Goal: Task Accomplishment & Management: Use online tool/utility

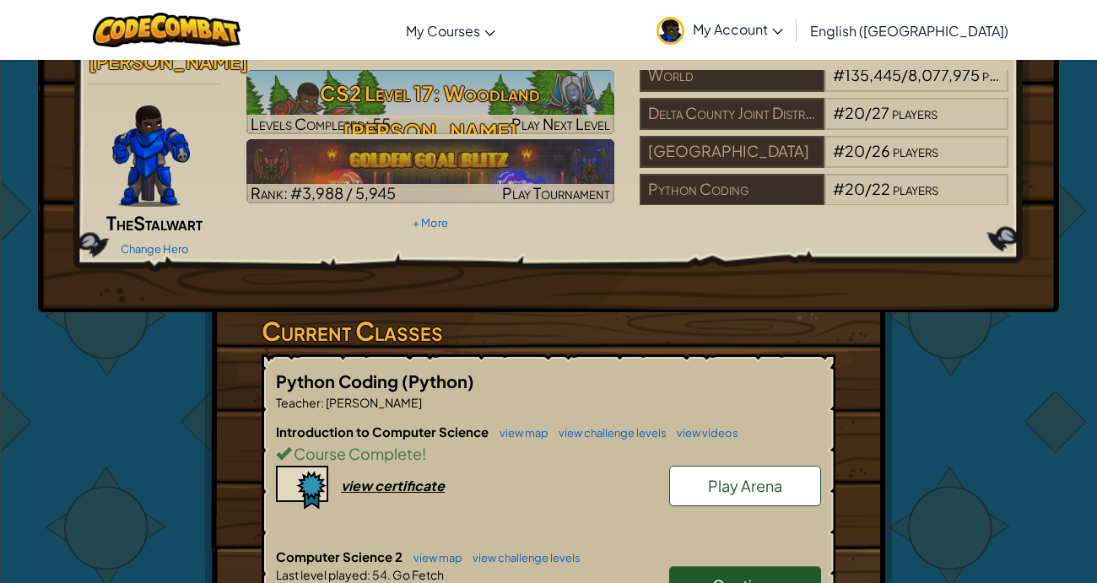
scroll to position [65, 0]
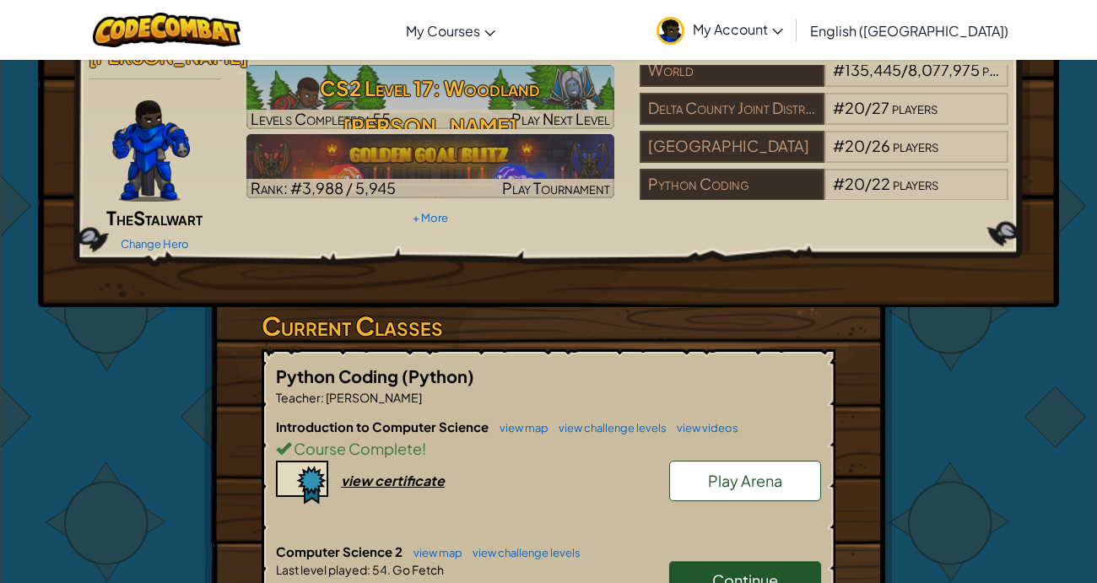
click at [752, 473] on link "Continue" at bounding box center [745, 580] width 152 height 39
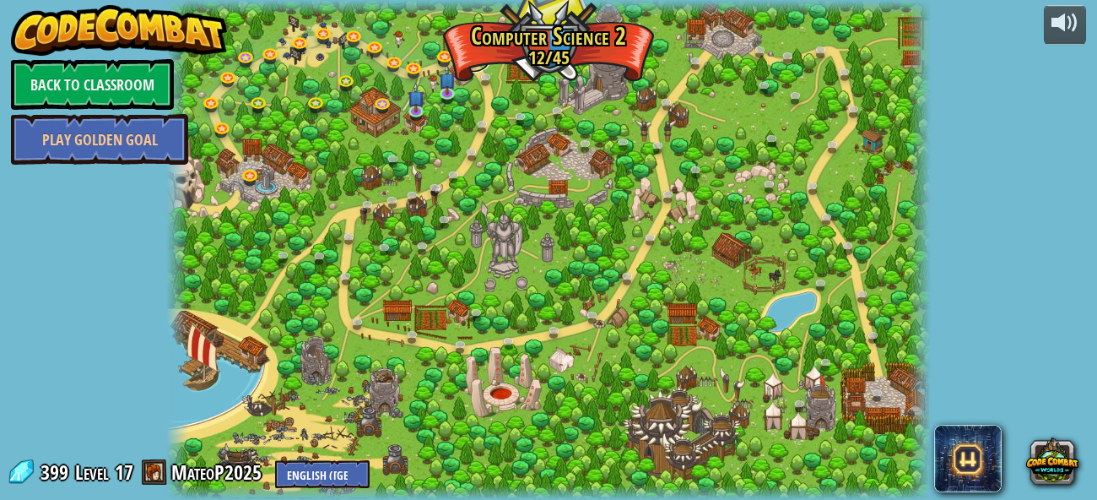
click at [457, 62] on link at bounding box center [474, 59] width 34 height 25
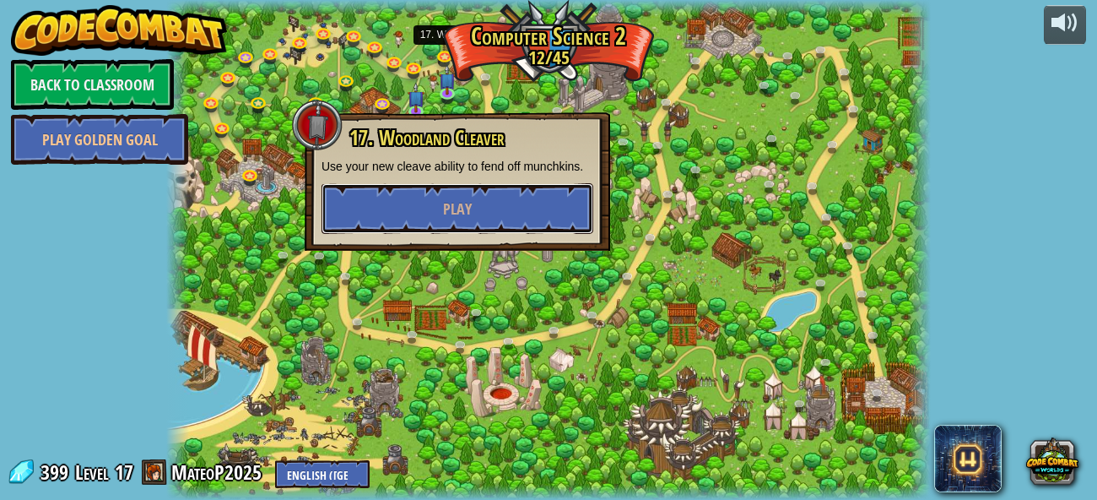
click at [455, 207] on span "Play" at bounding box center [457, 208] width 29 height 21
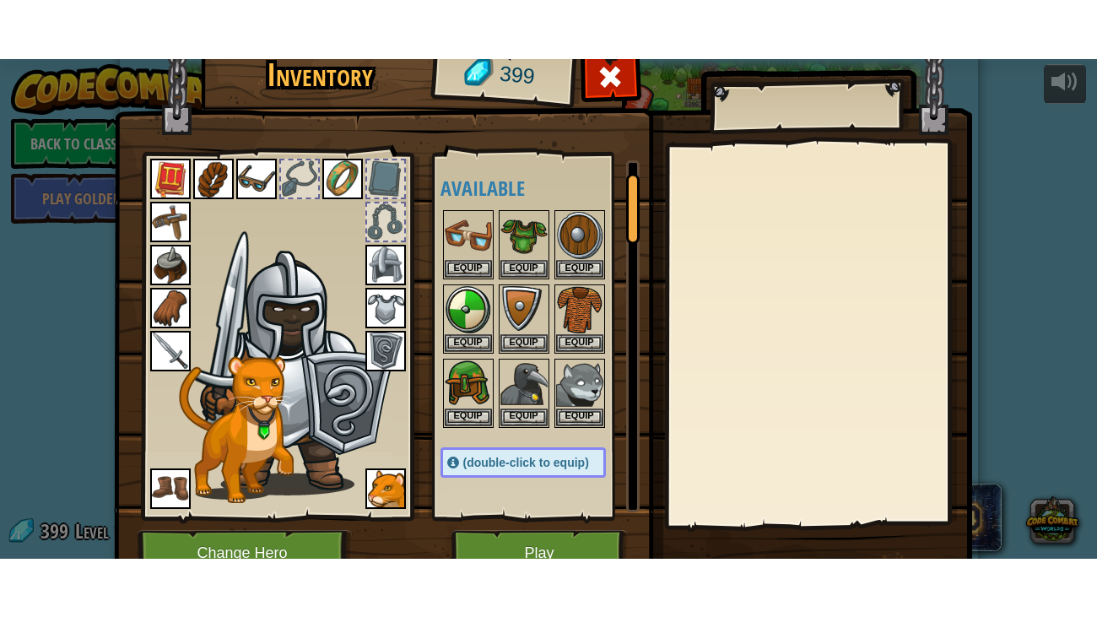
scroll to position [69, 0]
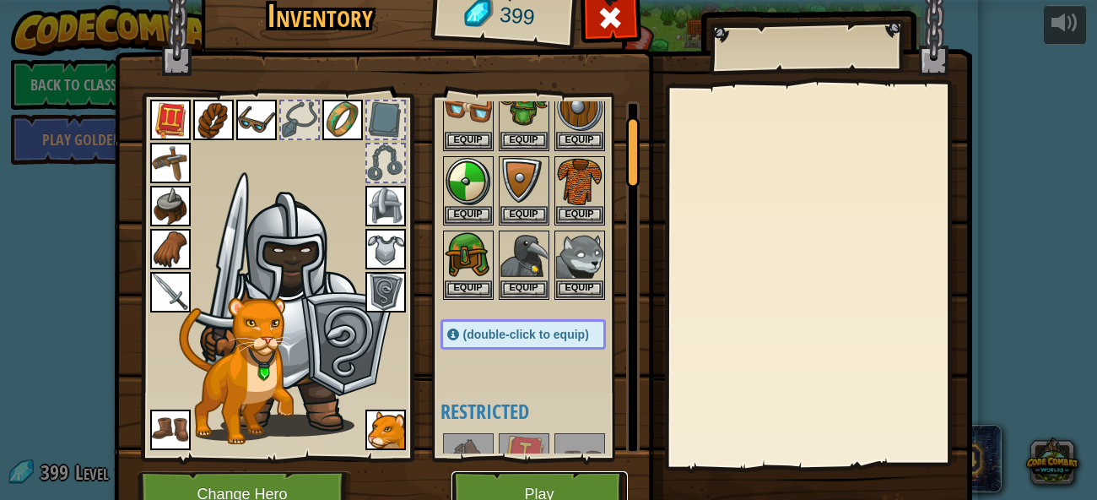
click at [557, 473] on button "Play" at bounding box center [540, 494] width 176 height 46
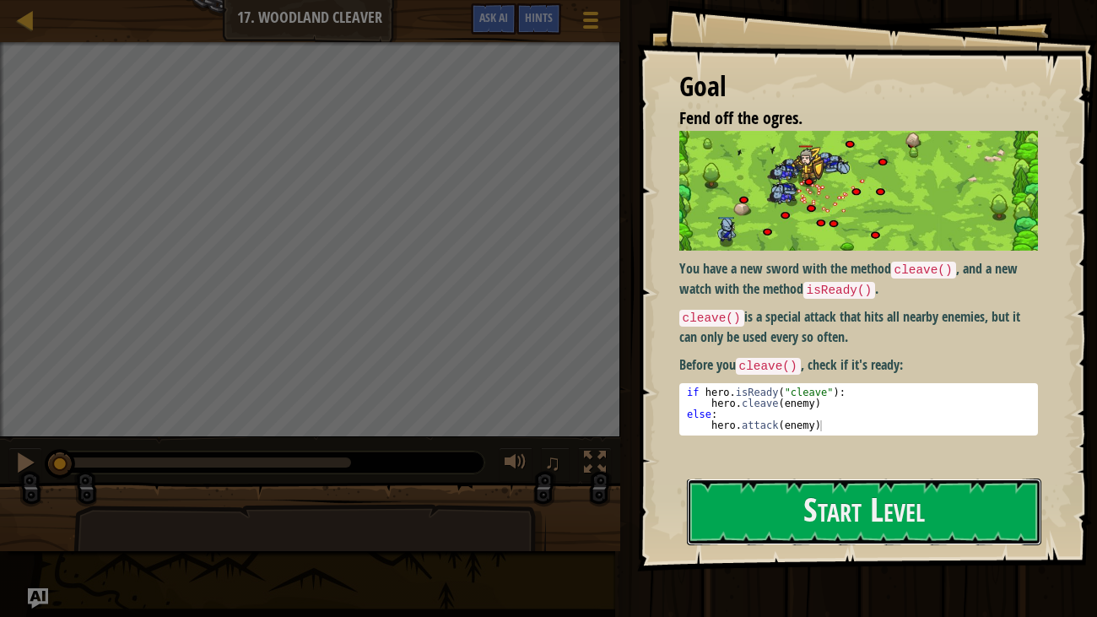
click at [989, 473] on button "Start Level" at bounding box center [864, 512] width 355 height 67
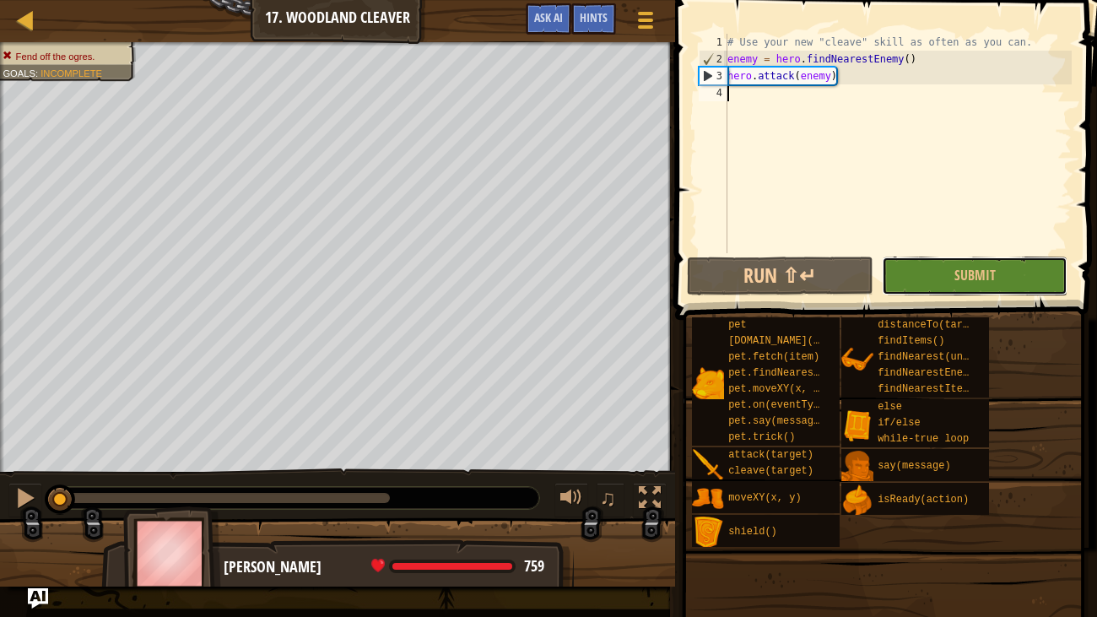
click at [991, 274] on span "Submit" at bounding box center [975, 275] width 41 height 19
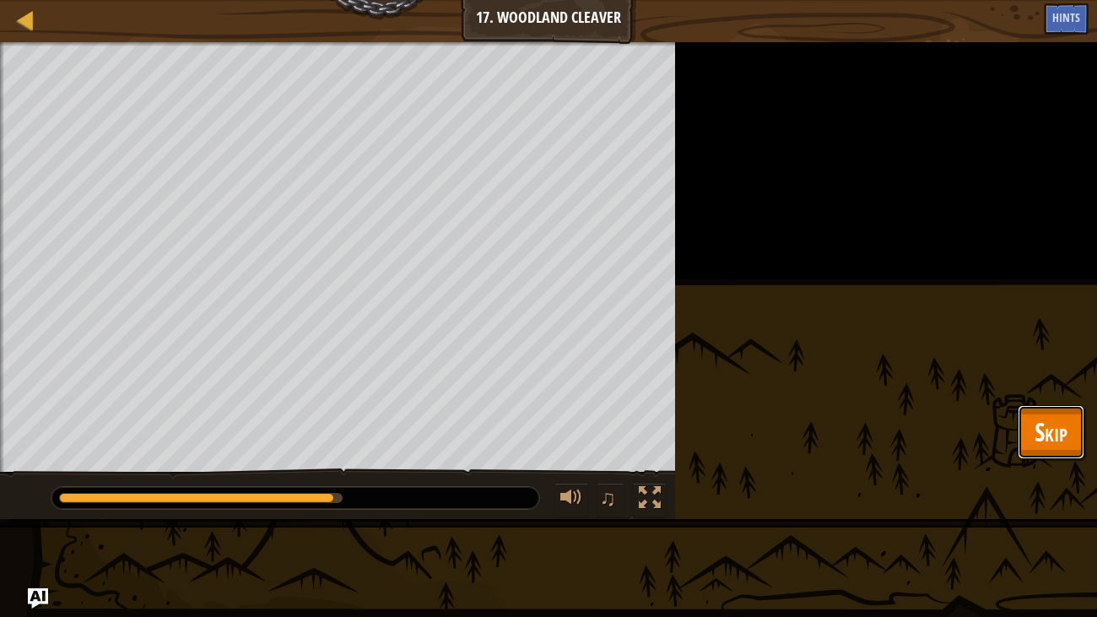
click at [1049, 437] on span "Skip" at bounding box center [1051, 431] width 33 height 35
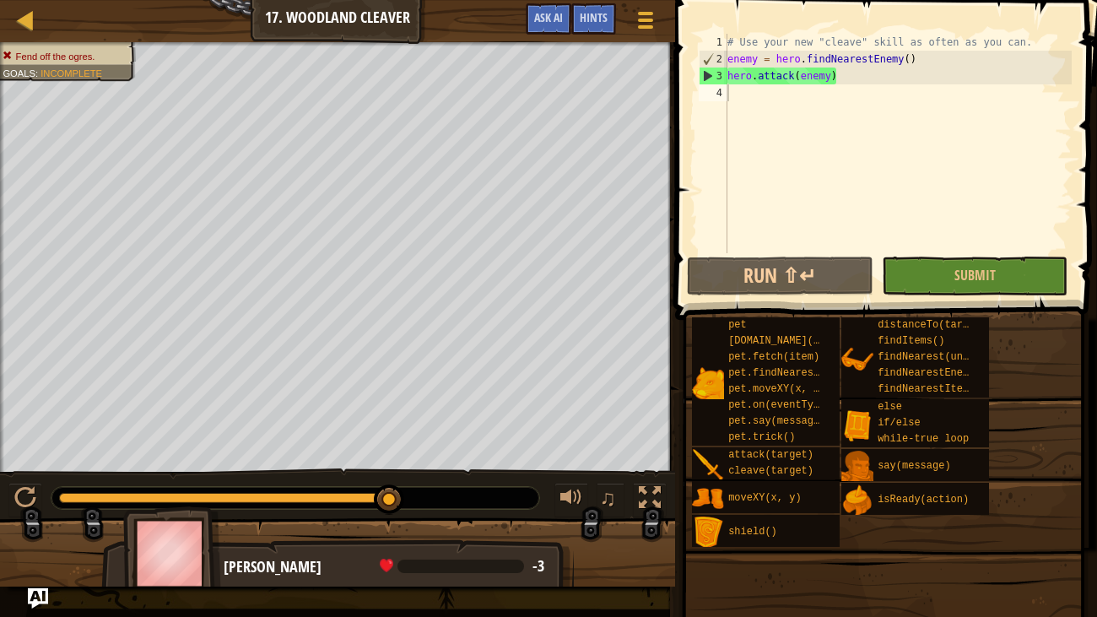
click at [950, 99] on div "# Use your new "cleave" skill as often as you can. enemy = hero . findNearestEn…" at bounding box center [898, 160] width 348 height 253
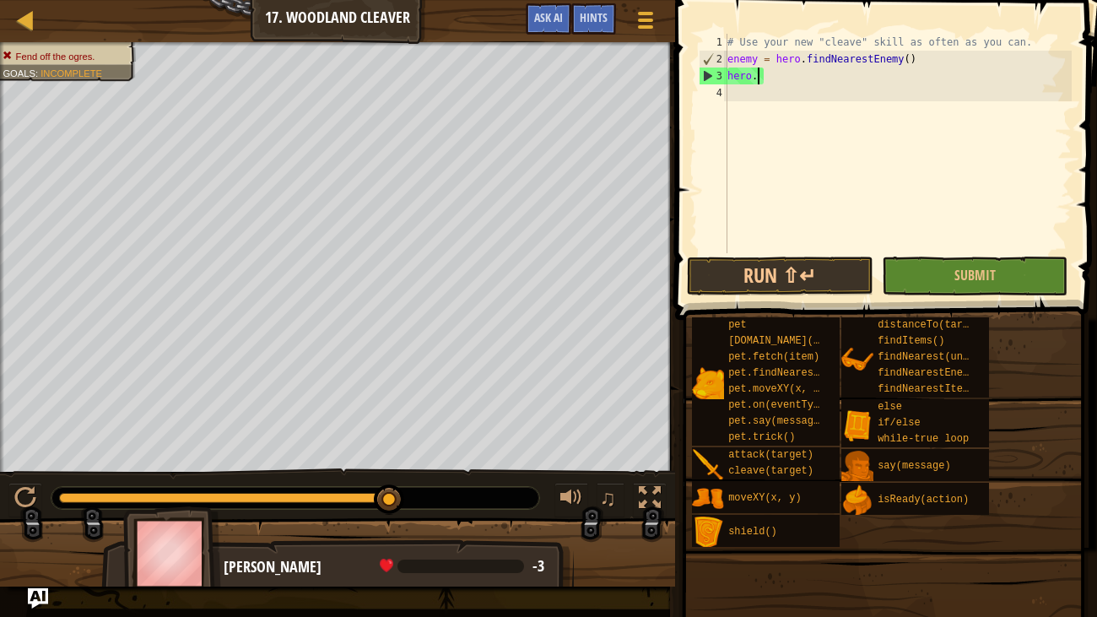
type textarea "hero"
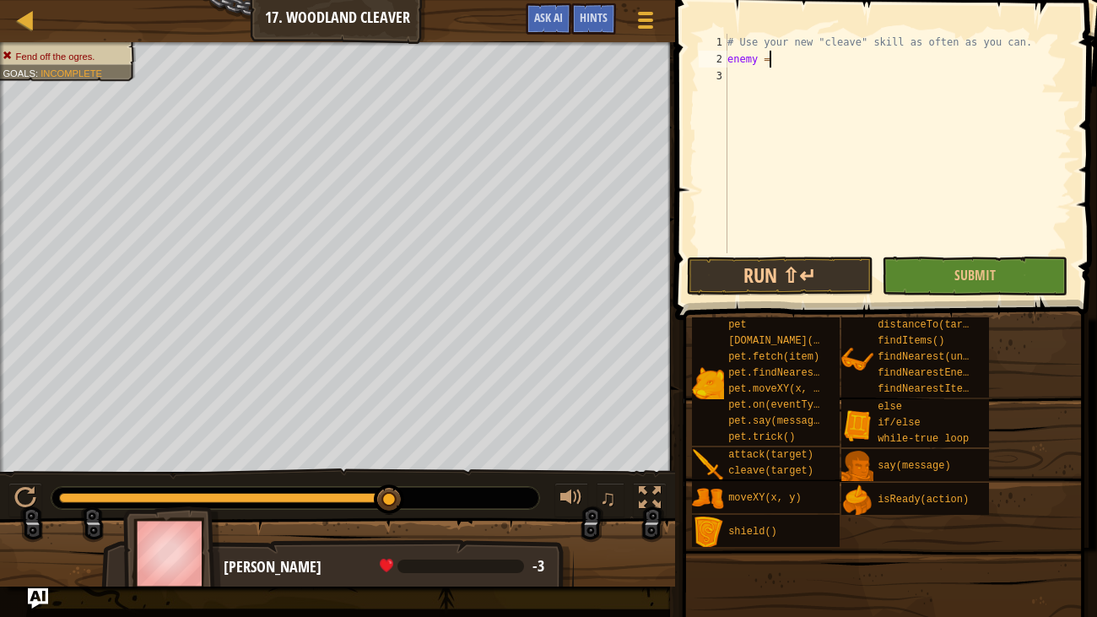
type textarea "enemy"
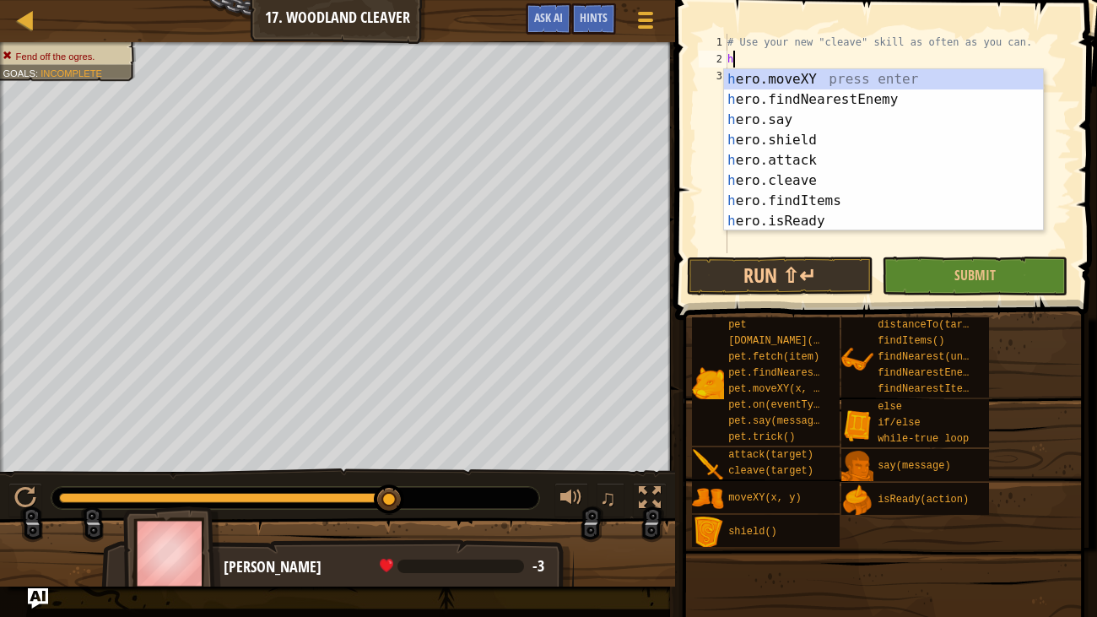
click at [962, 176] on div "h ero.moveXY press enter h ero.findNearestEnemy press enter h ero.say press ent…" at bounding box center [883, 170] width 319 height 203
type textarea "hero.cleave(enemy)"
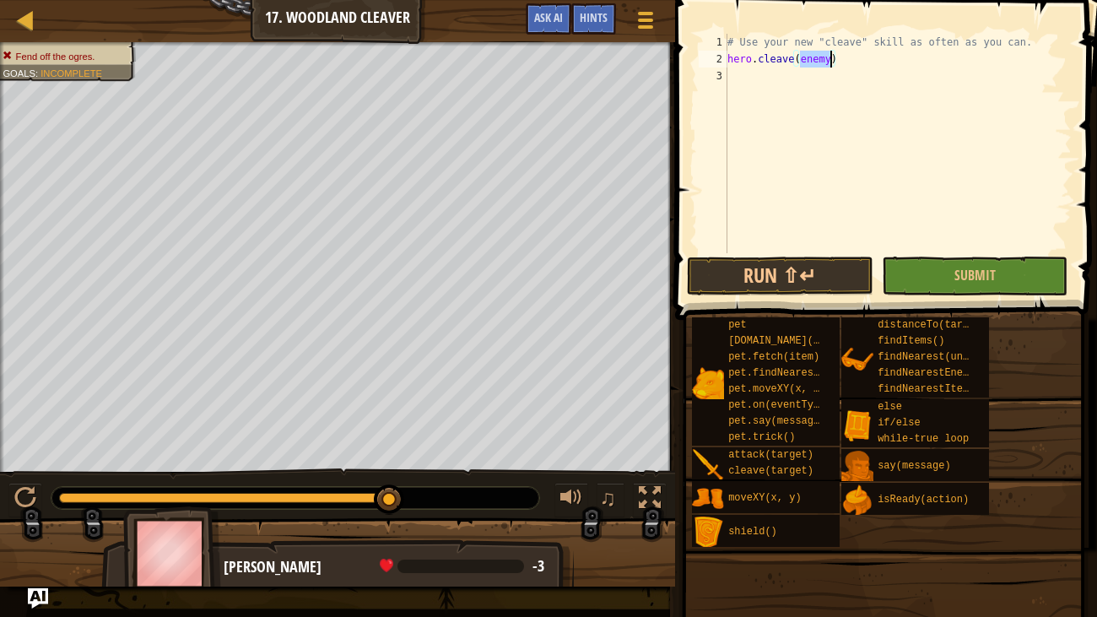
click at [988, 143] on div "# Use your new "cleave" skill as often as you can. hero . cleave ( enemy )" at bounding box center [898, 160] width 348 height 253
click at [993, 278] on span "Submit" at bounding box center [975, 275] width 41 height 19
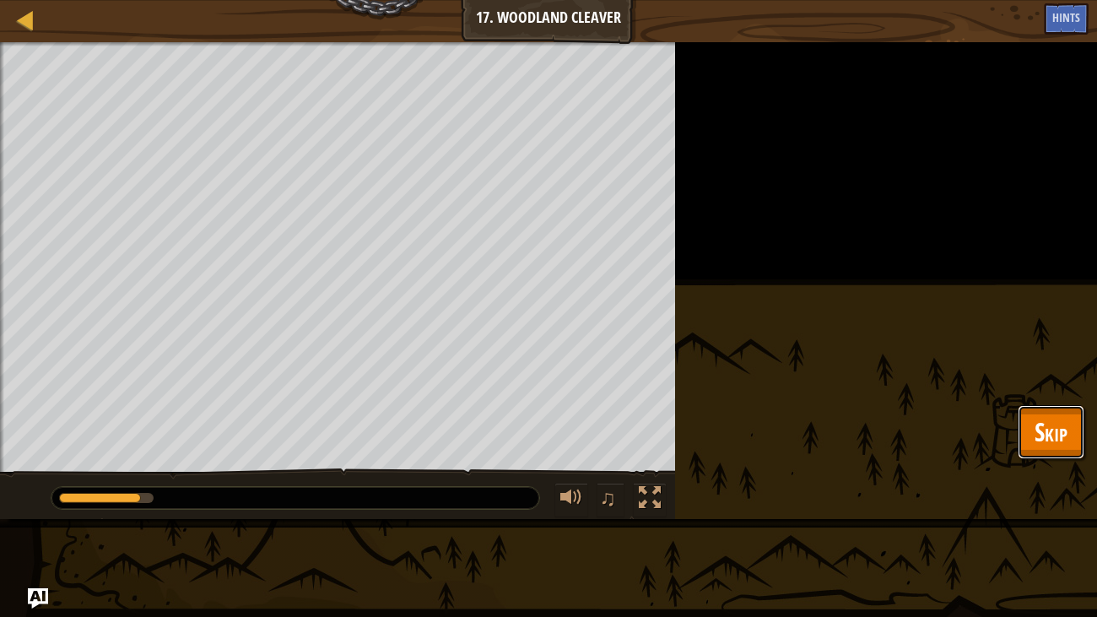
click at [1047, 435] on span "Skip" at bounding box center [1051, 431] width 33 height 35
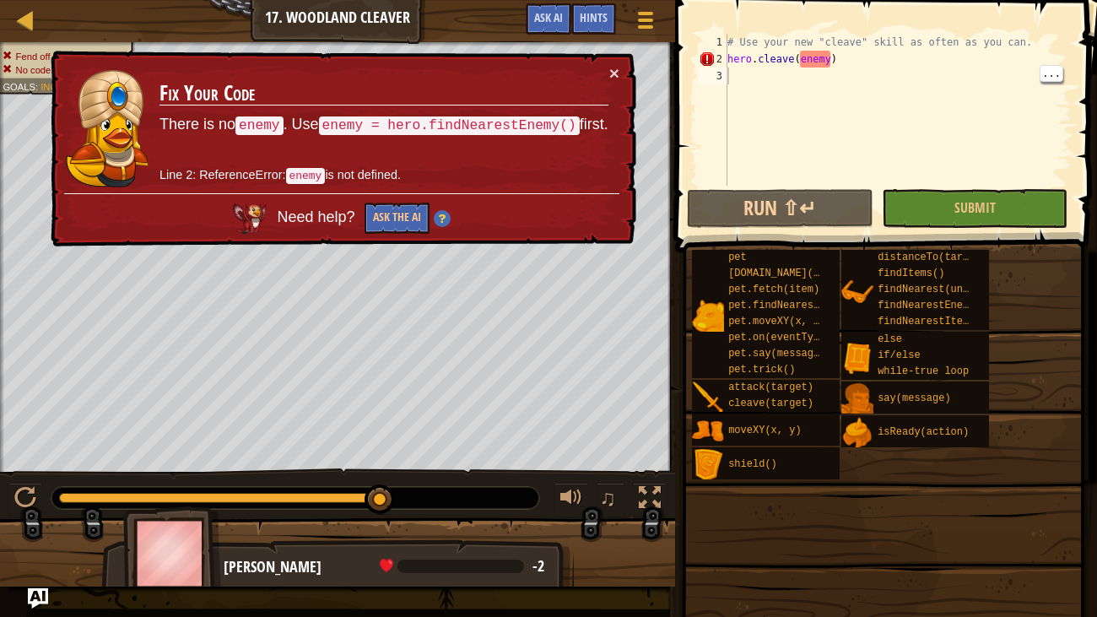
click at [921, 61] on div "# Use your new "cleave" skill as often as you can. hero . cleave ( enemy )" at bounding box center [898, 127] width 348 height 186
click at [1043, 41] on div "# Use your new "cleave" skill as often as you can. hero . cleave ( enemy )" at bounding box center [898, 127] width 348 height 186
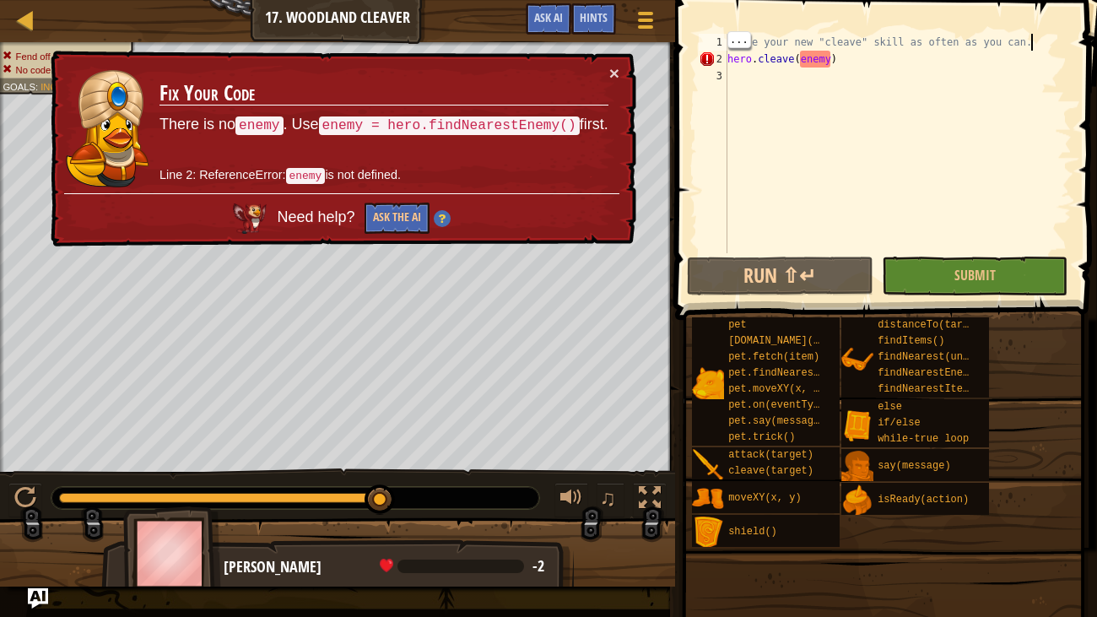
type textarea "# Use your new "cleave" skill as often as you can"
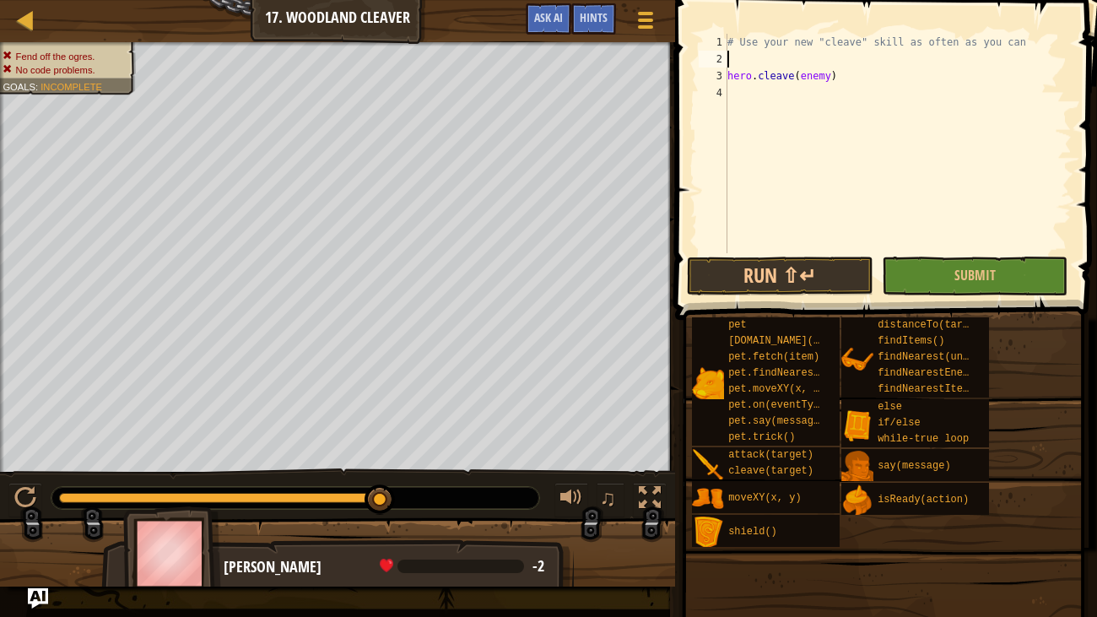
scroll to position [8, 0]
type textarea "h"
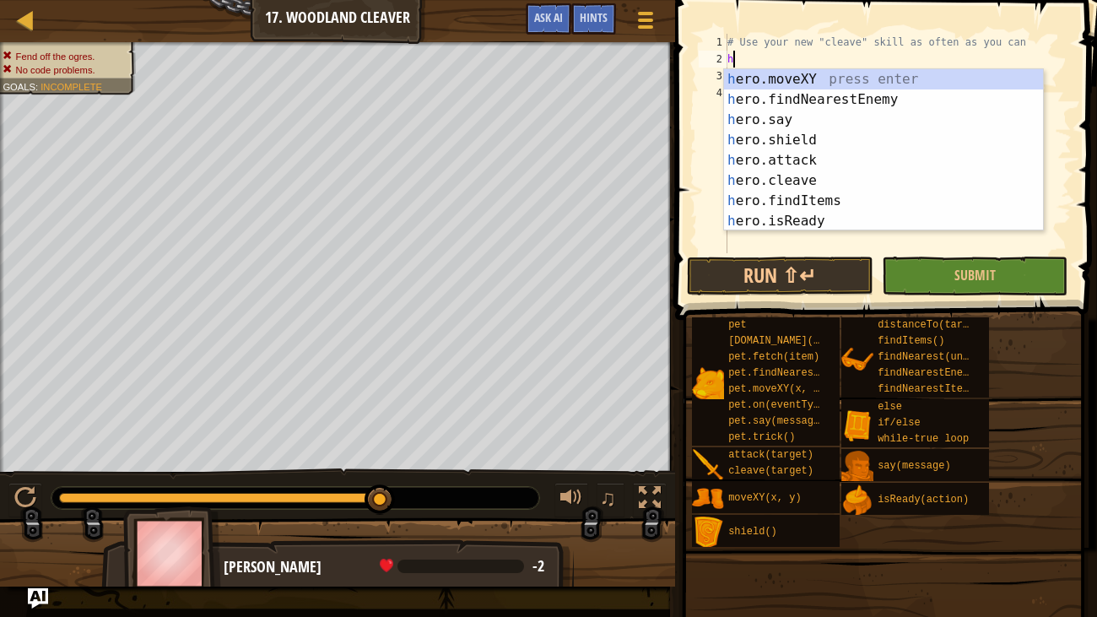
click at [947, 104] on div "h ero.moveXY press enter h ero.findNearestEnemy press enter h ero.say press ent…" at bounding box center [883, 170] width 319 height 203
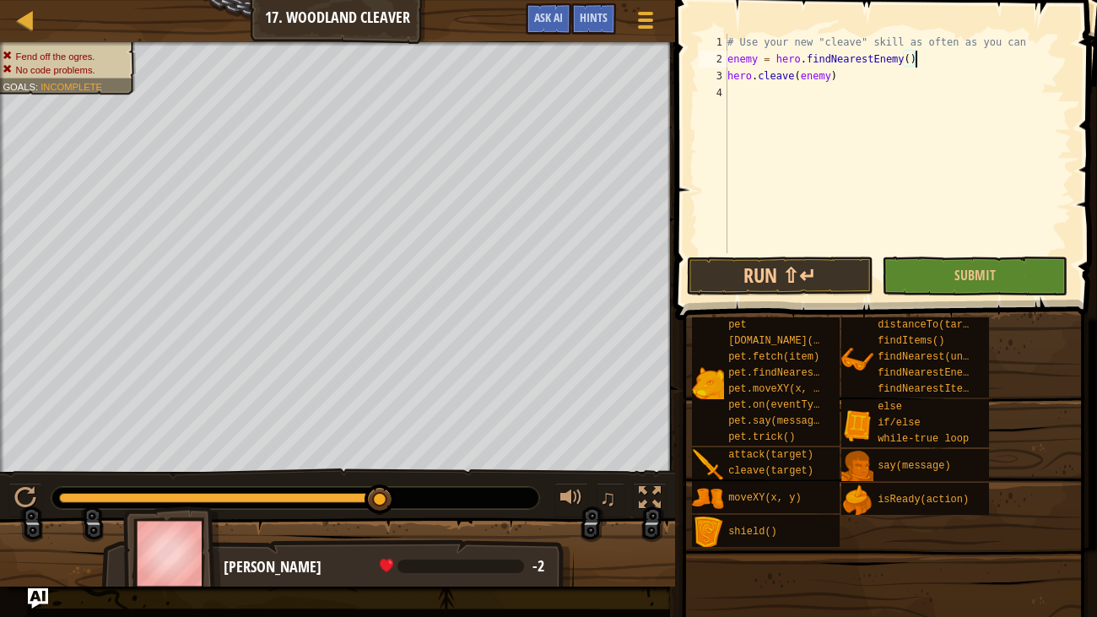
click at [1031, 46] on div "# Use your new "cleave" skill as often as you can enemy = hero . findNearestEne…" at bounding box center [898, 160] width 348 height 253
type textarea "# Use your new "cleave" skill as often as you can"
type textarea "w"
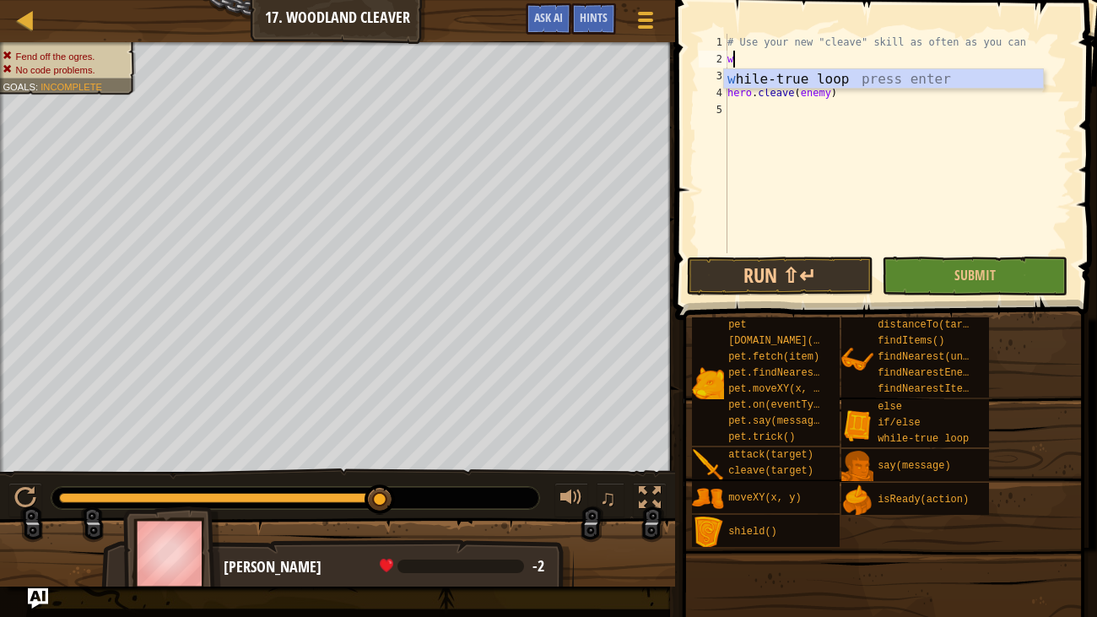
click at [858, 77] on div "w hile-true loop press enter" at bounding box center [883, 99] width 319 height 61
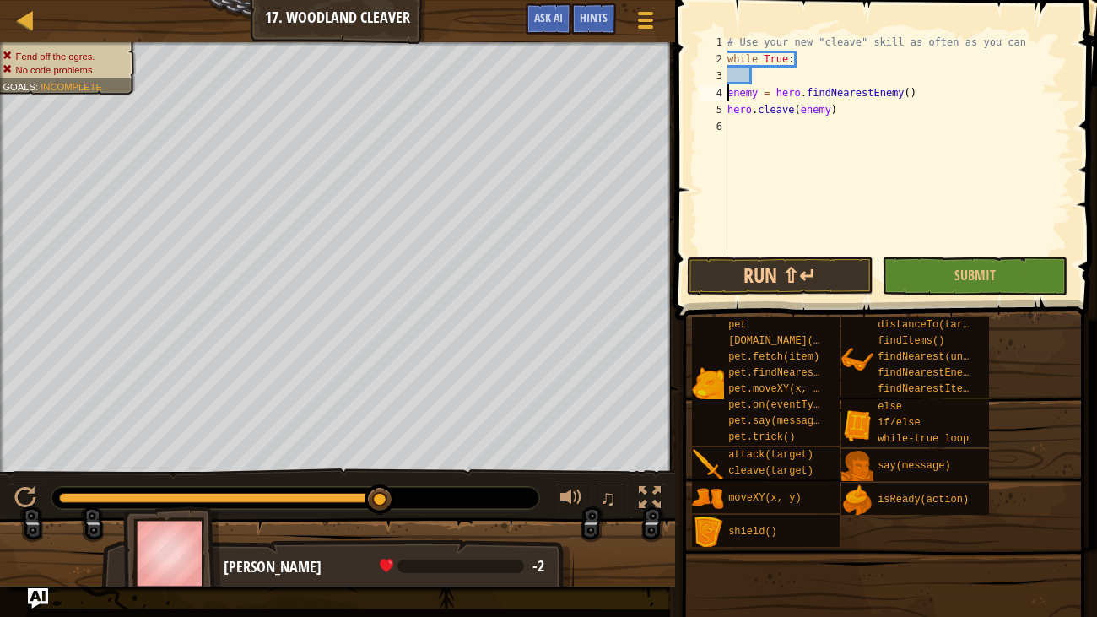
type textarea "enemy = hero.findNearestEnemy()"
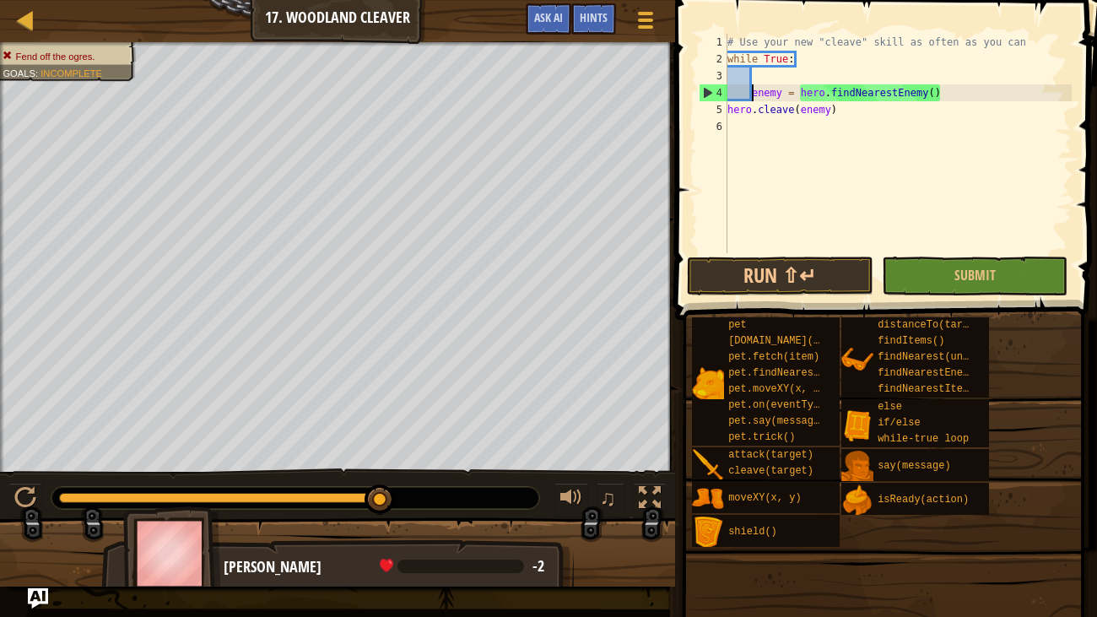
type textarea "hero.cleave(enemy)"
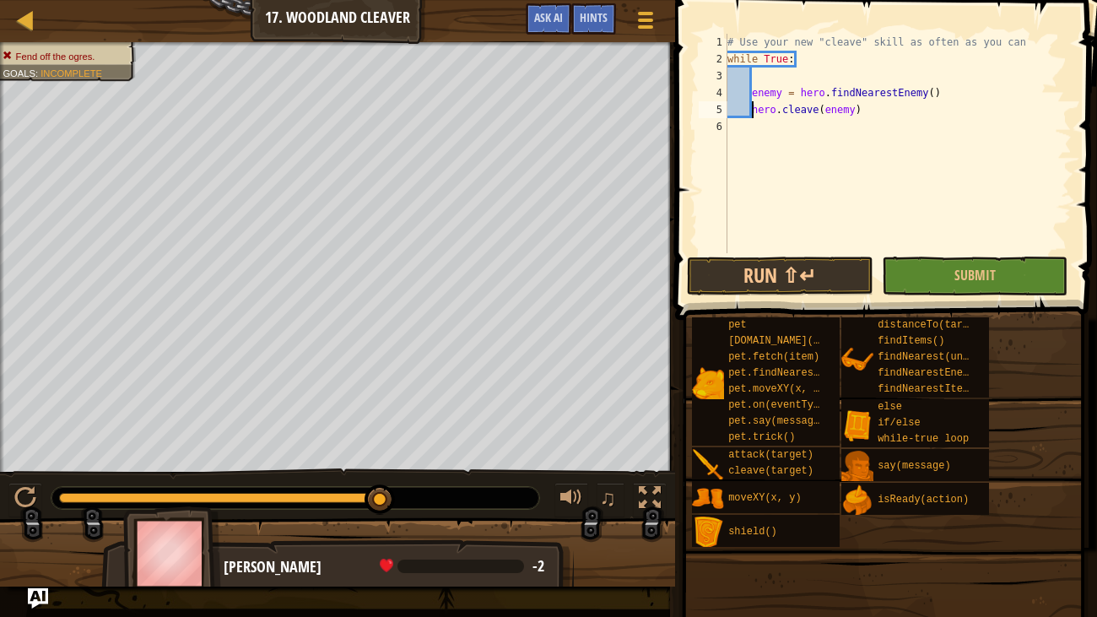
type textarea "enemy = hero.findNearestEnemy()"
type textarea "while True:"
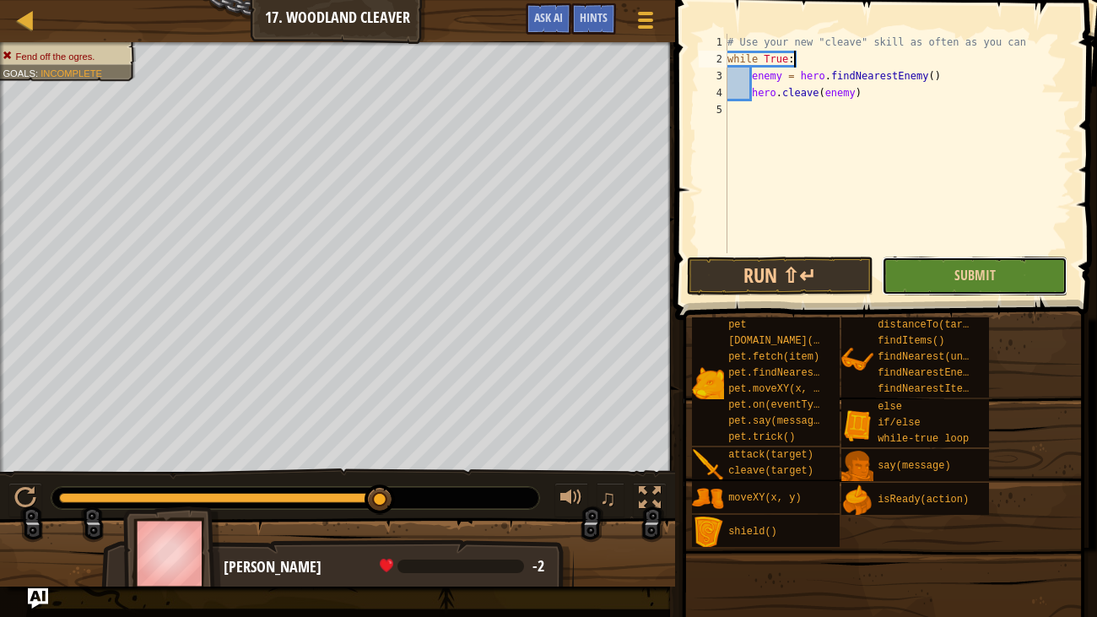
click at [1024, 270] on button "Submit" at bounding box center [975, 276] width 187 height 39
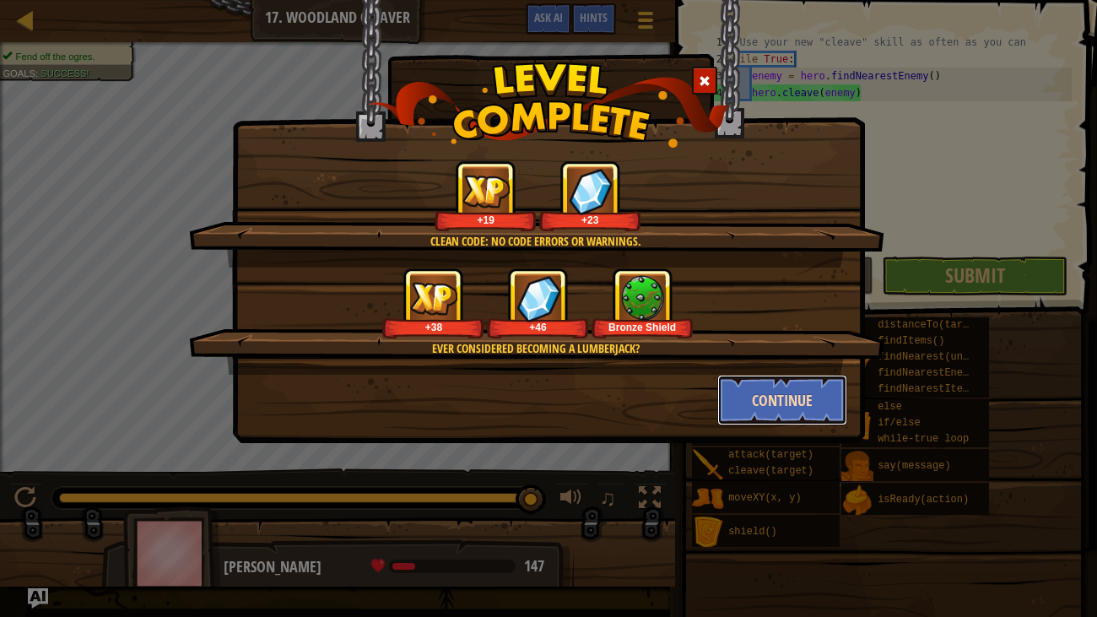
click at [750, 395] on button "Continue" at bounding box center [782, 400] width 131 height 51
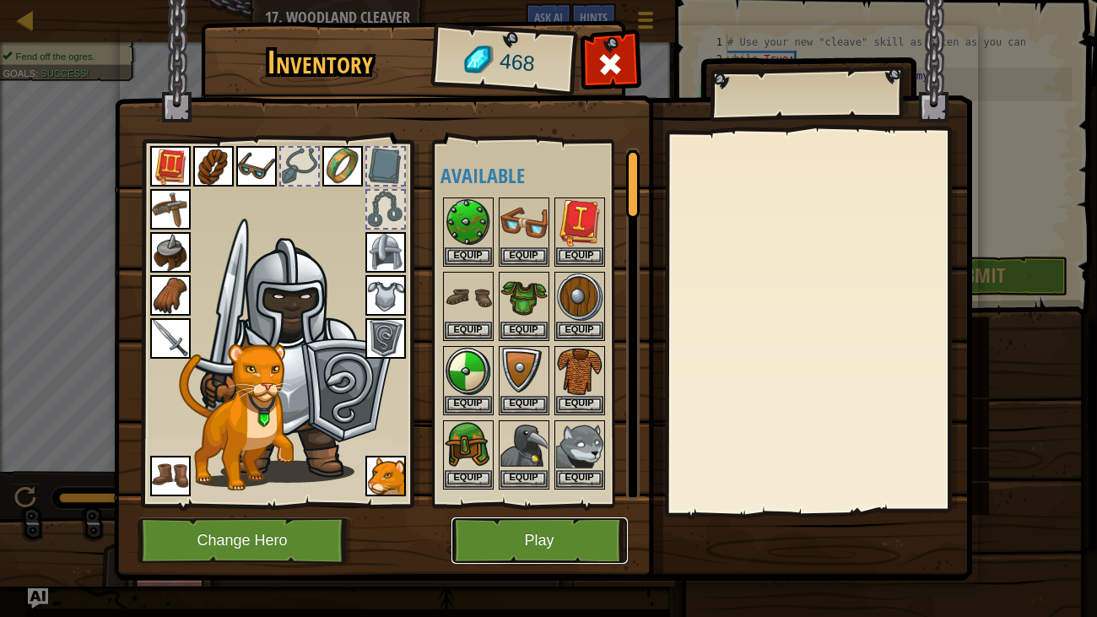
click at [552, 473] on button "Play" at bounding box center [540, 540] width 176 height 46
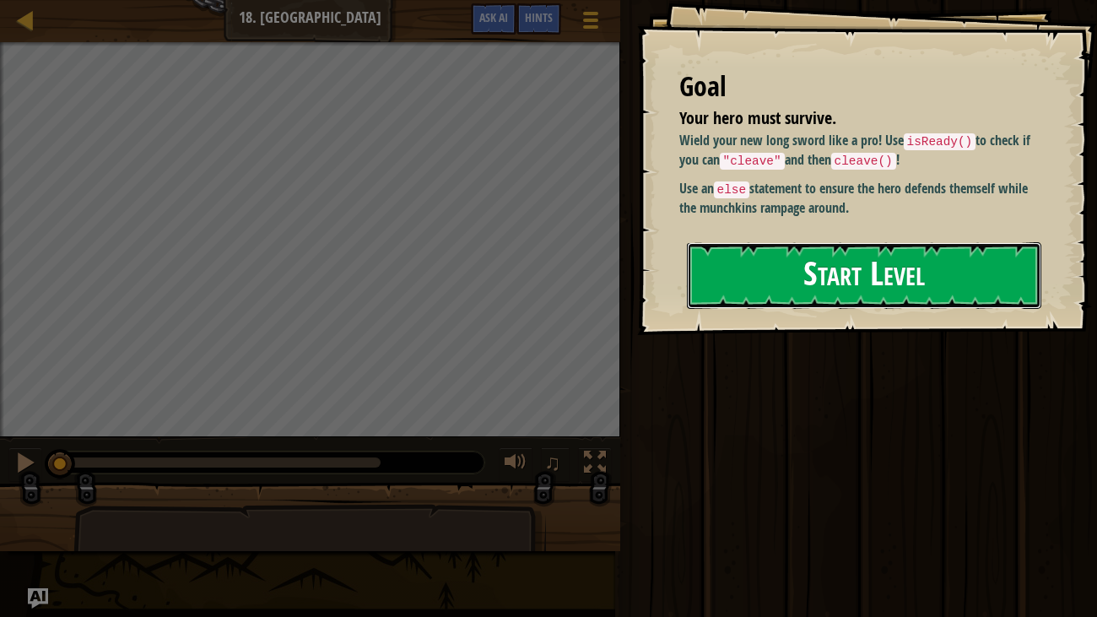
click at [803, 273] on button "Start Level" at bounding box center [864, 275] width 355 height 67
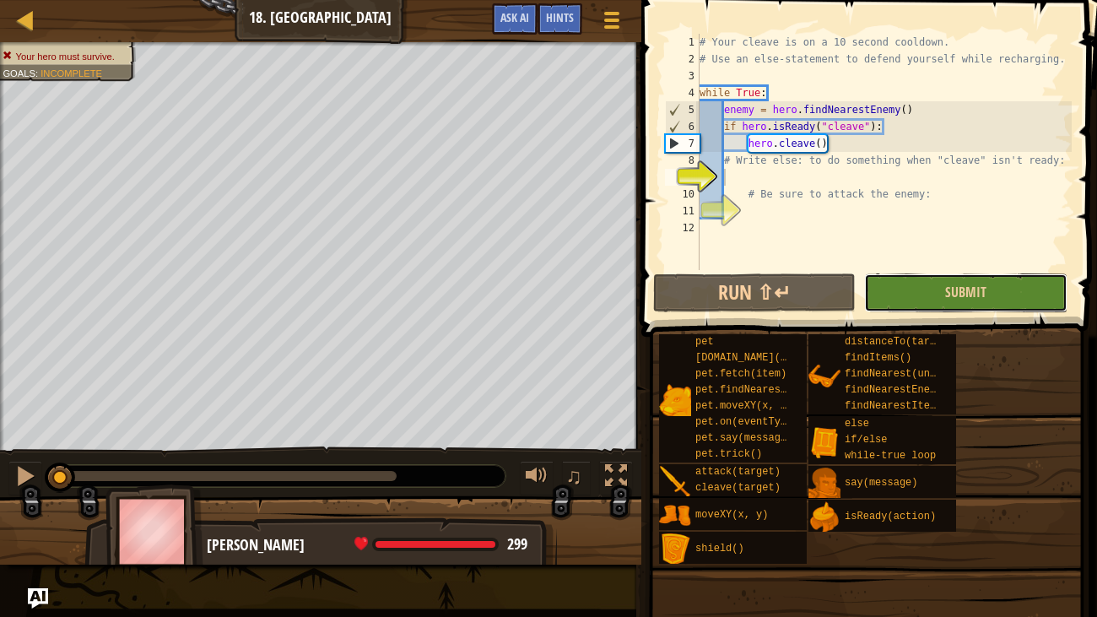
click at [939, 311] on button "Submit" at bounding box center [965, 292] width 203 height 39
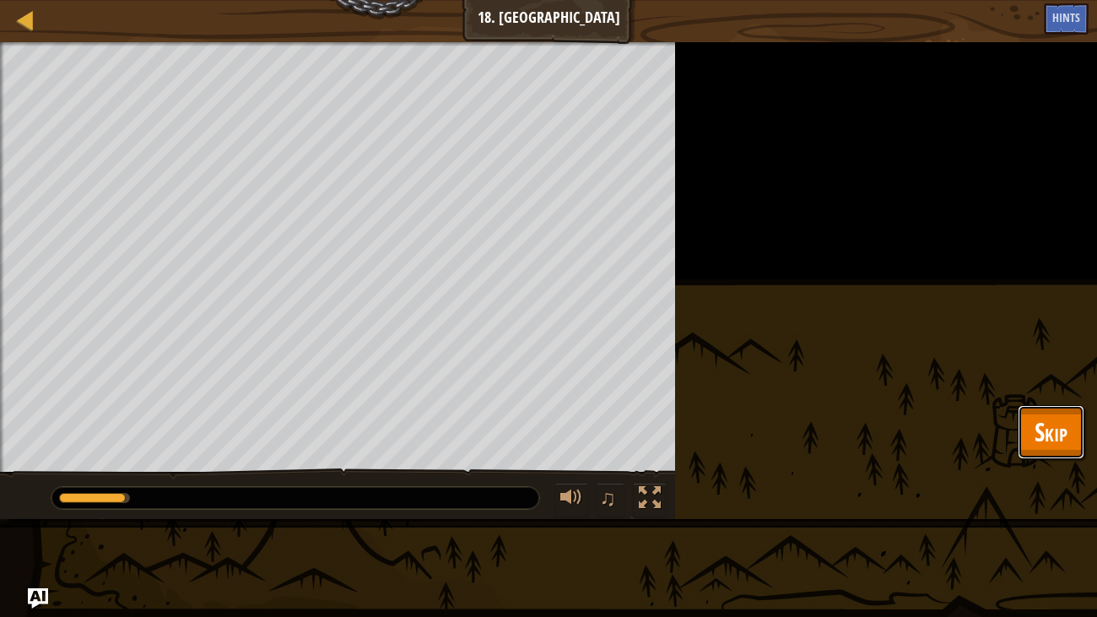
click at [1047, 439] on span "Skip" at bounding box center [1051, 431] width 33 height 35
